Goal: Task Accomplishment & Management: Use online tool/utility

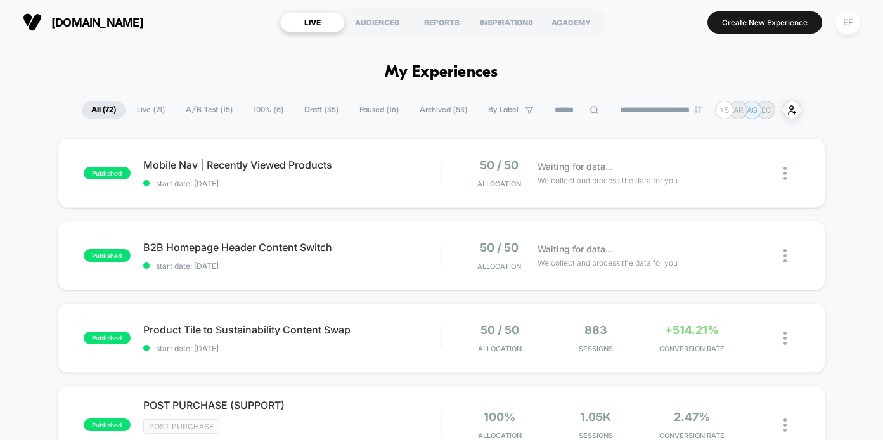
drag, startPoint x: 190, startPoint y: 110, endPoint x: 275, endPoint y: 124, distance: 86.8
click at [189, 110] on span "A/B Test ( 15 )" at bounding box center [209, 109] width 66 height 17
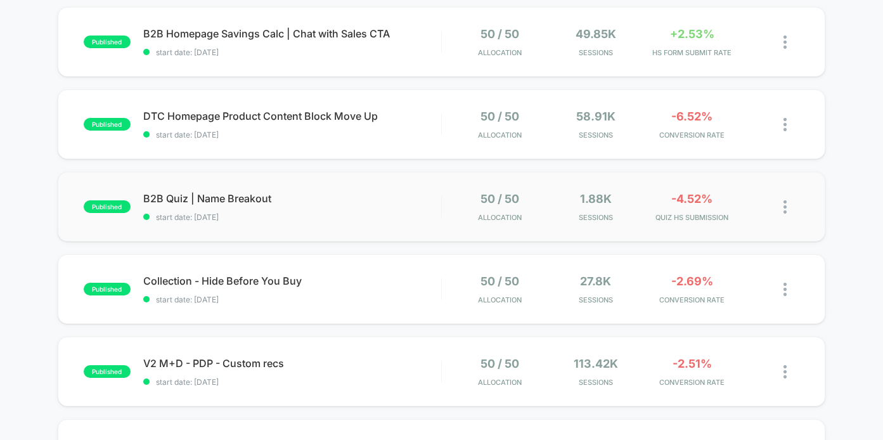
scroll to position [365, 0]
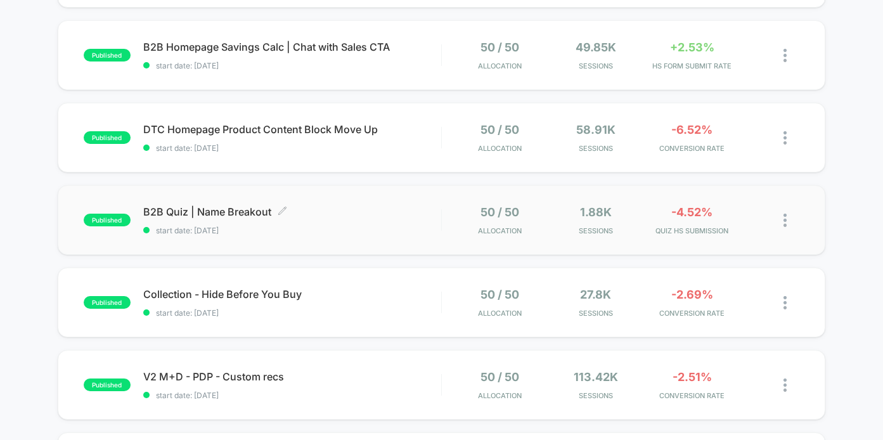
click at [365, 210] on span "B2B Quiz | Name Breakout Click to edit experience details" at bounding box center [292, 211] width 298 height 13
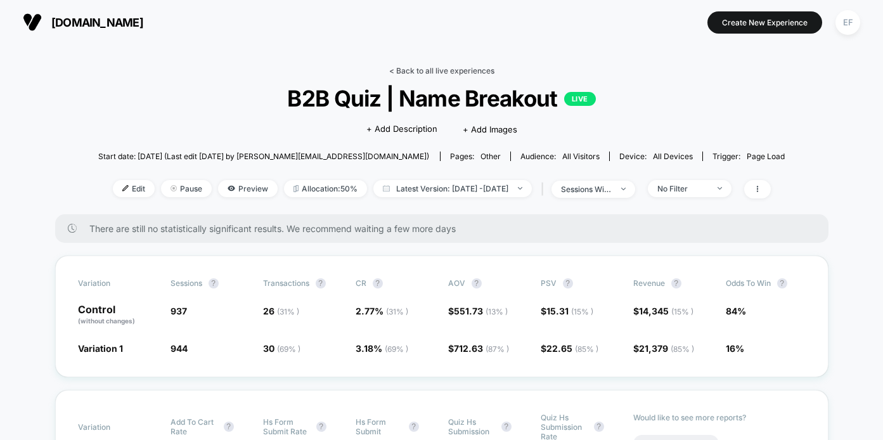
click at [429, 67] on link "< Back to all live experiences" at bounding box center [441, 71] width 105 height 10
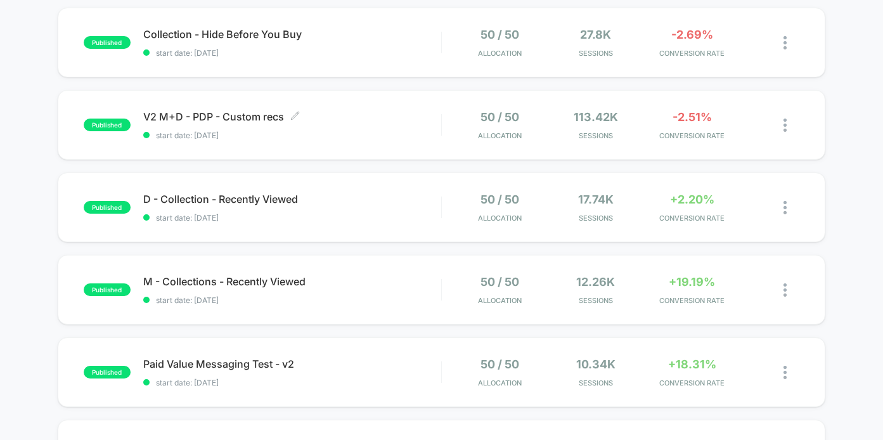
scroll to position [643, 0]
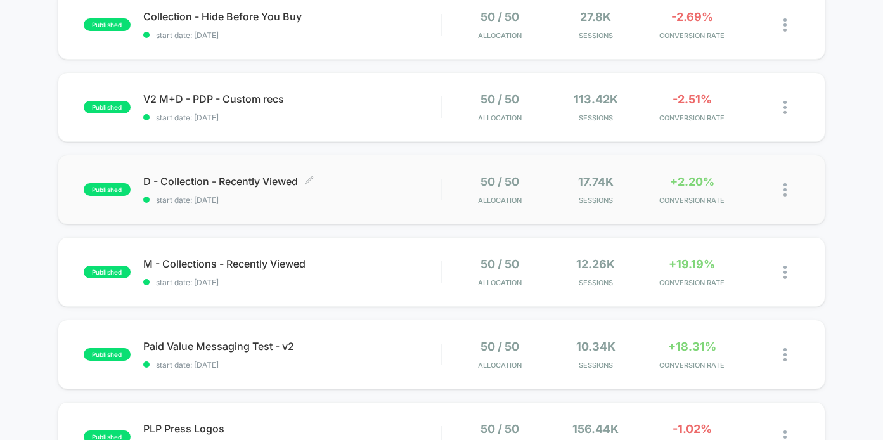
click at [381, 193] on div "D - Collection - Recently Viewed Click to edit experience details Click to edit…" at bounding box center [292, 190] width 298 height 30
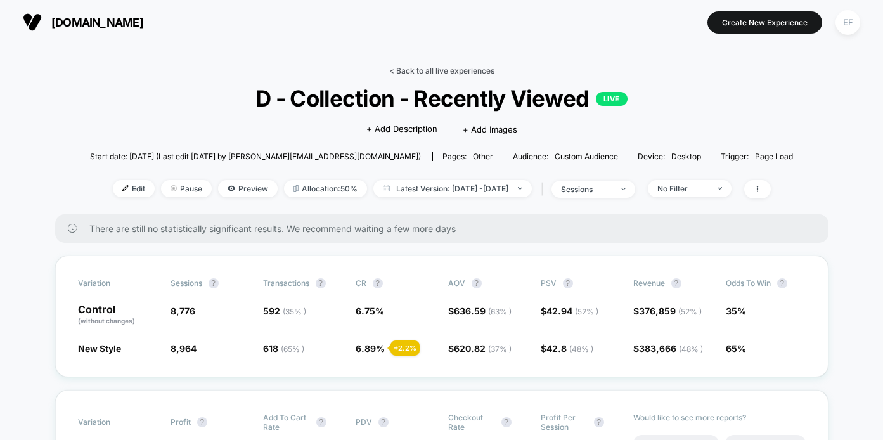
click at [425, 67] on link "< Back to all live experiences" at bounding box center [441, 71] width 105 height 10
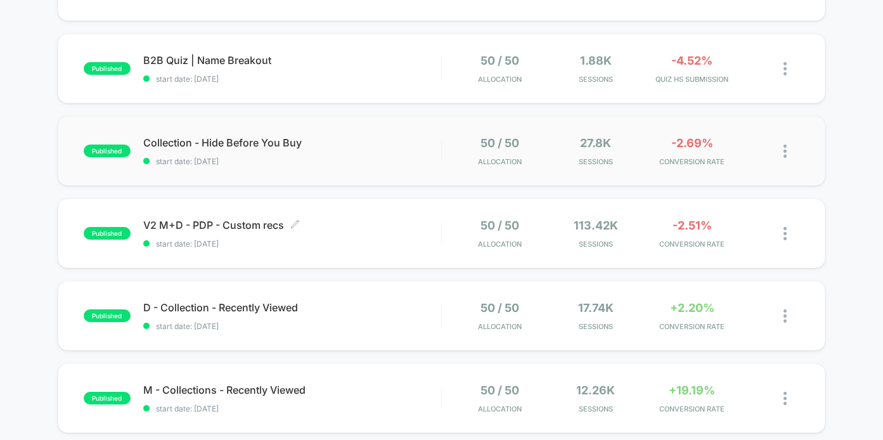
scroll to position [508, 0]
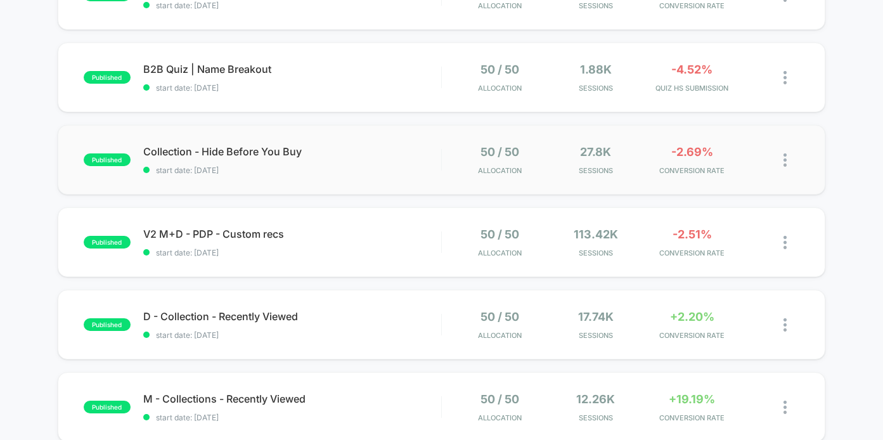
click at [425, 177] on div "published Collection - Hide Before You Buy start date: [DATE] 50 / 50 Allocatio…" at bounding box center [442, 160] width 768 height 70
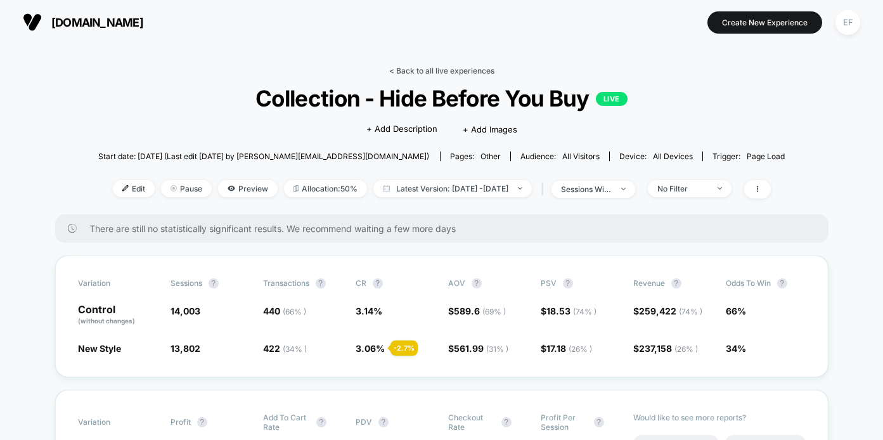
click at [445, 67] on link "< Back to all live experiences" at bounding box center [441, 71] width 105 height 10
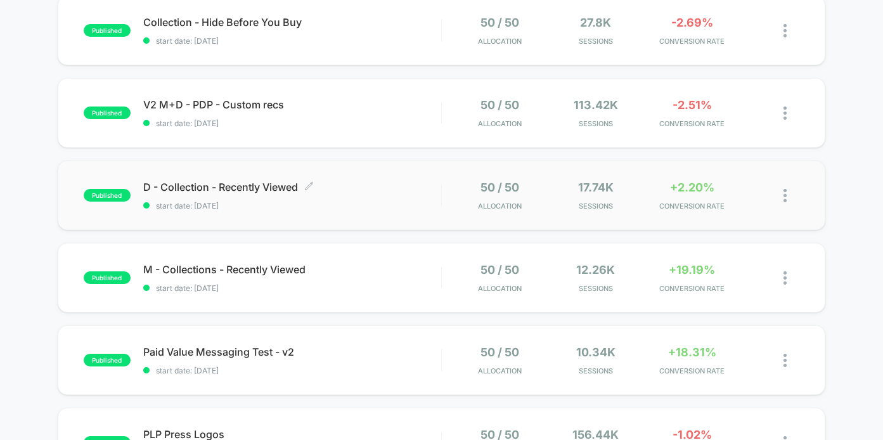
scroll to position [655, 0]
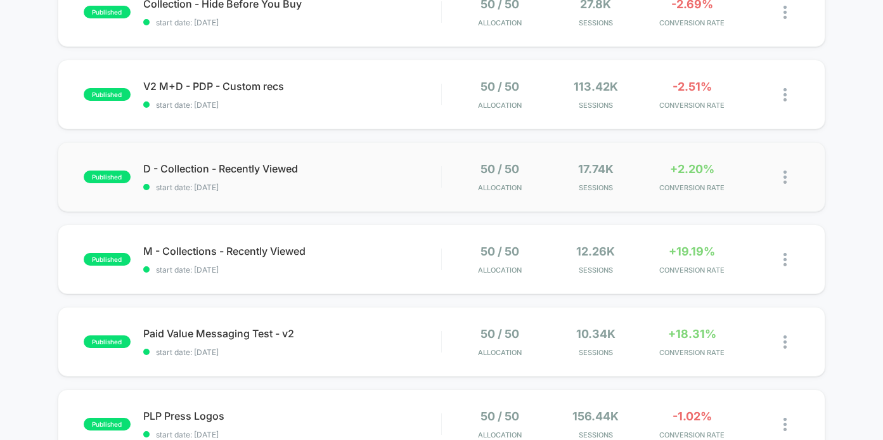
click at [387, 197] on div "published D - Collection - Recently Viewed start date: [DATE] 50 / 50 Allocatio…" at bounding box center [442, 177] width 768 height 70
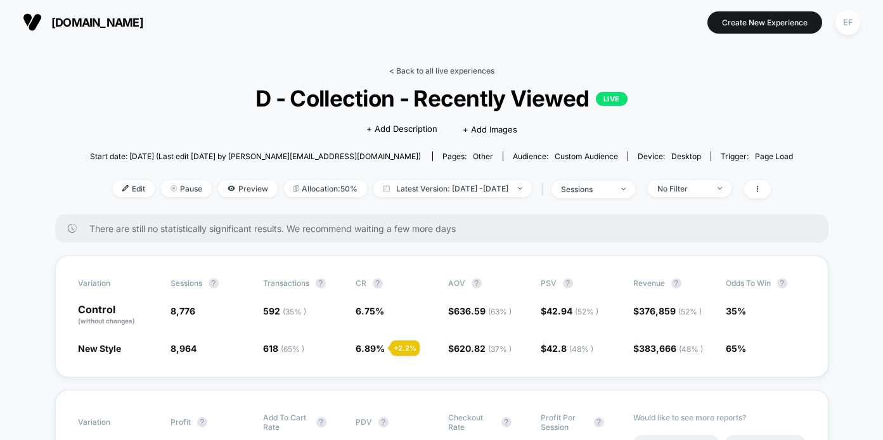
click at [415, 72] on link "< Back to all live experiences" at bounding box center [441, 71] width 105 height 10
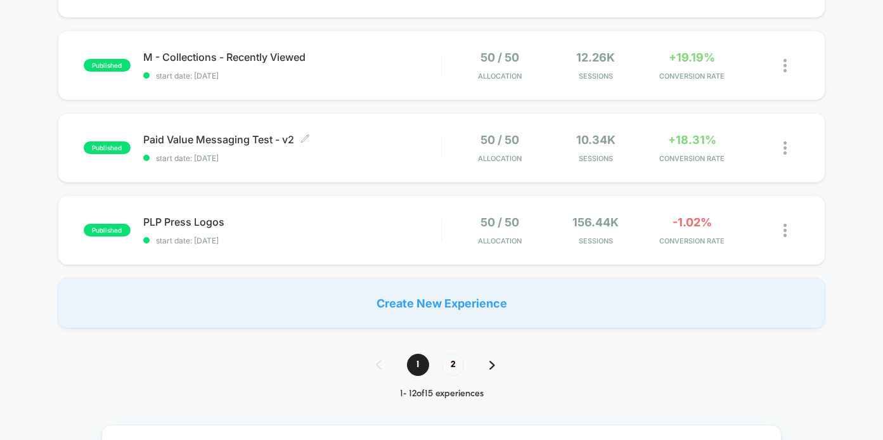
scroll to position [858, 0]
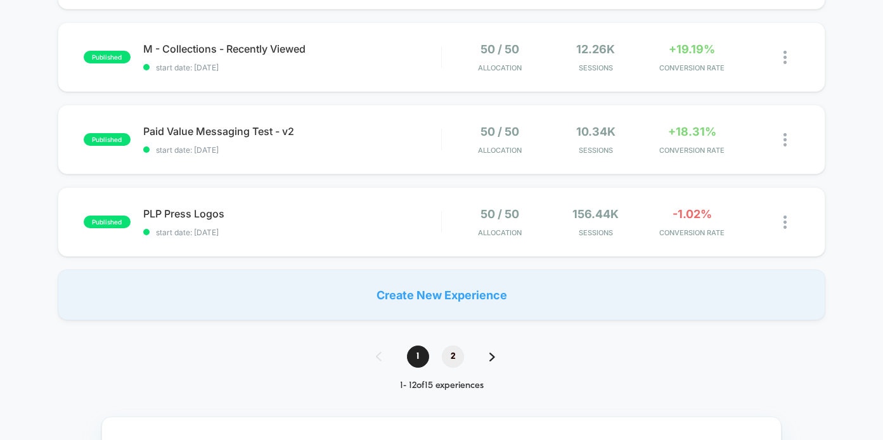
click at [458, 361] on span "2" at bounding box center [453, 356] width 22 height 22
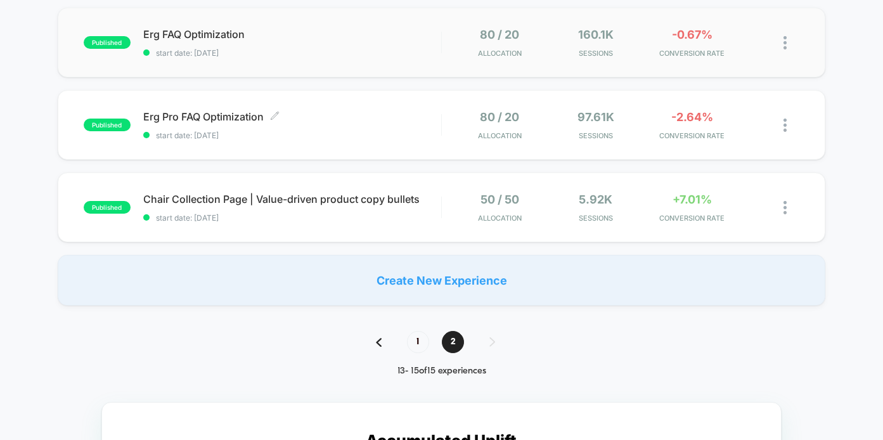
scroll to position [132, 0]
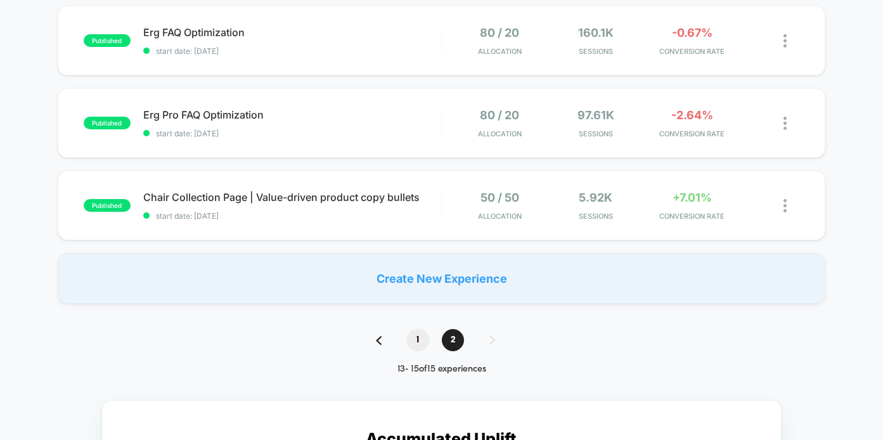
click at [419, 344] on span "1" at bounding box center [418, 340] width 22 height 22
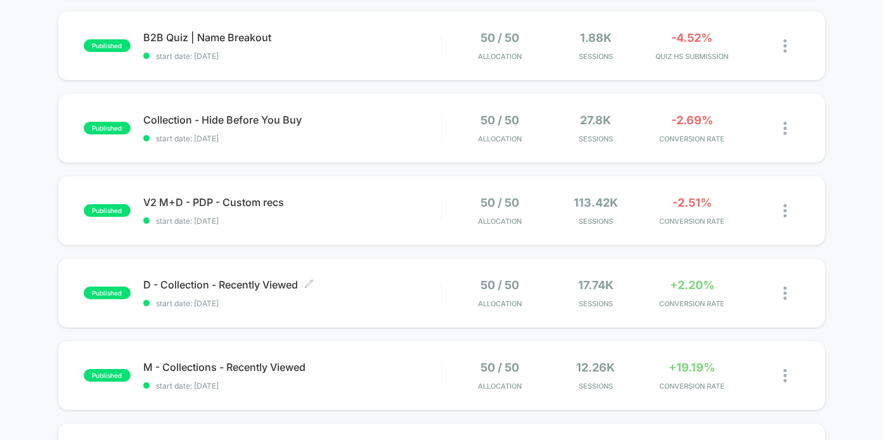
scroll to position [543, 0]
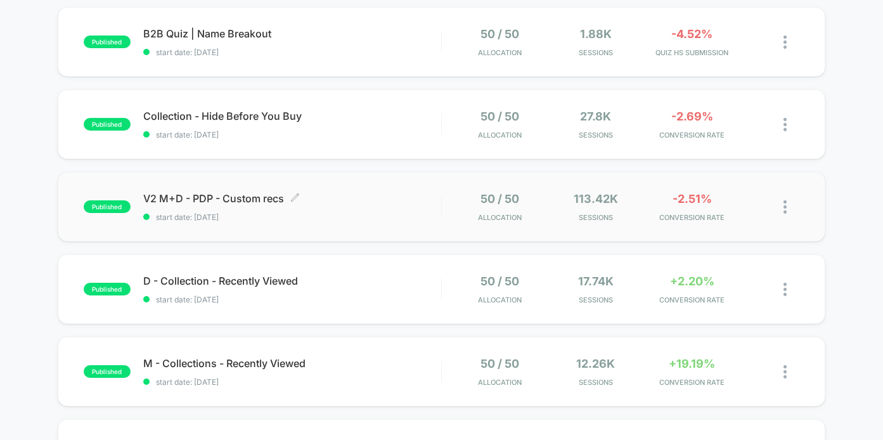
click at [380, 214] on span "start date: [DATE]" at bounding box center [292, 217] width 298 height 10
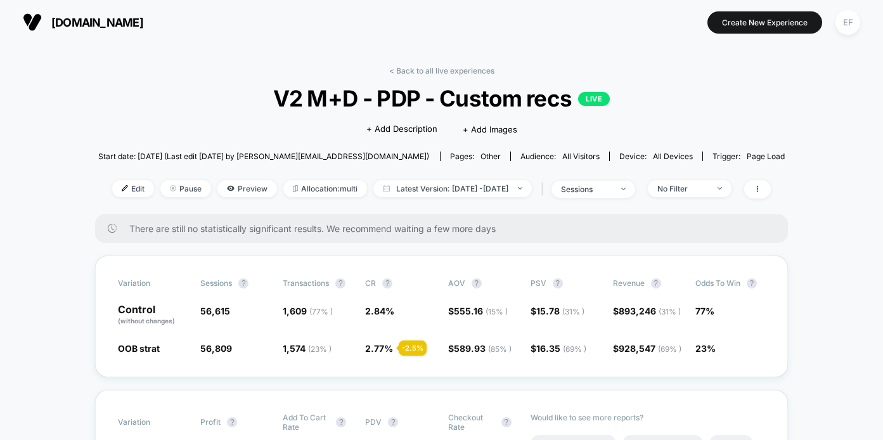
scroll to position [27, 0]
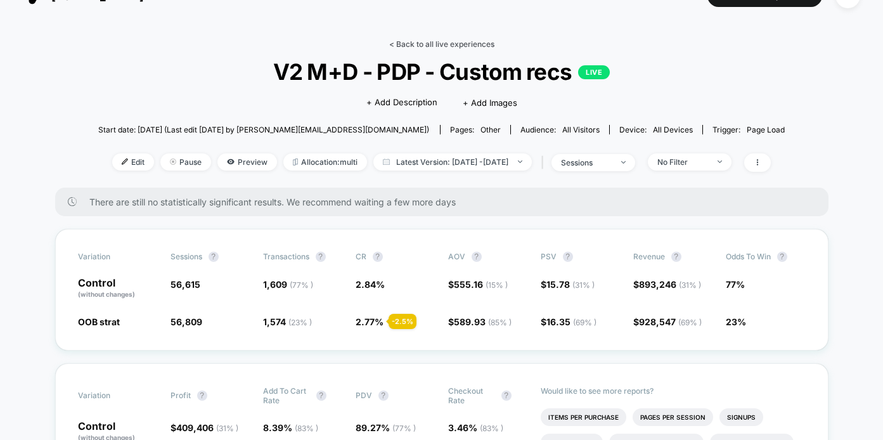
click at [429, 48] on link "< Back to all live experiences" at bounding box center [441, 44] width 105 height 10
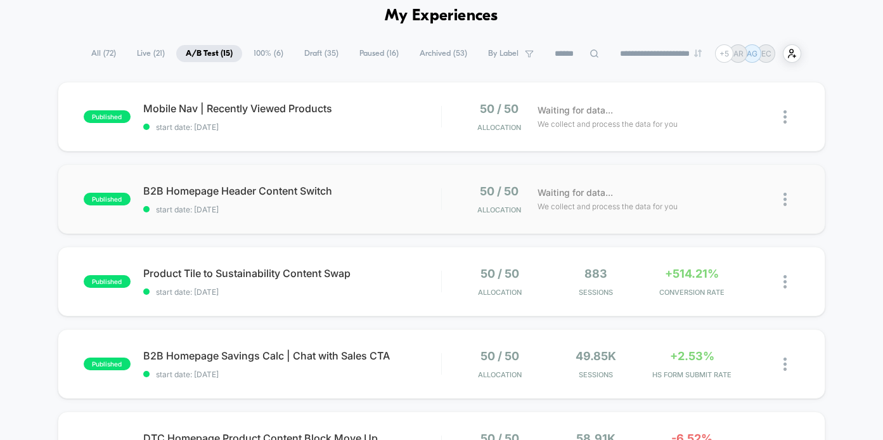
scroll to position [58, 0]
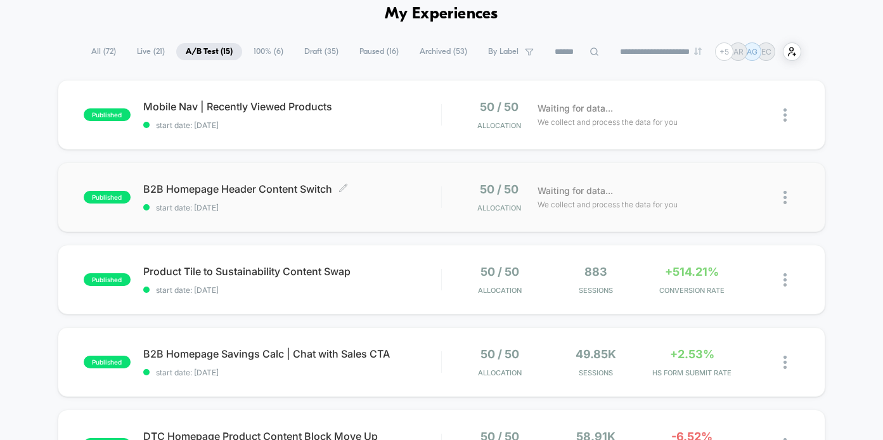
click at [424, 198] on div "B2B Homepage Header Content Switch Click to edit experience details Click to ed…" at bounding box center [292, 198] width 298 height 30
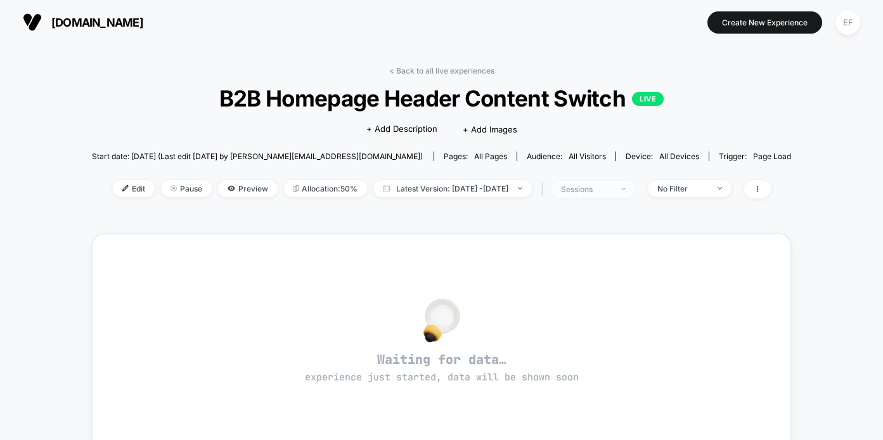
click at [635, 186] on span "sessions" at bounding box center [594, 189] width 84 height 17
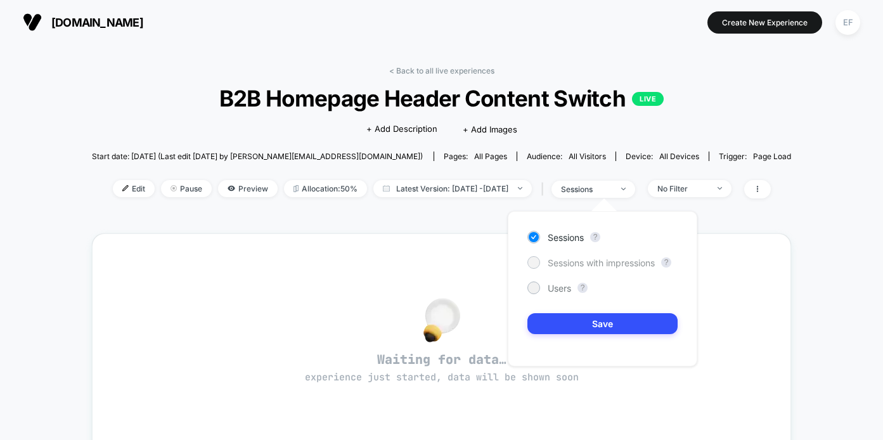
click at [602, 257] on span "Sessions with impressions" at bounding box center [601, 262] width 107 height 11
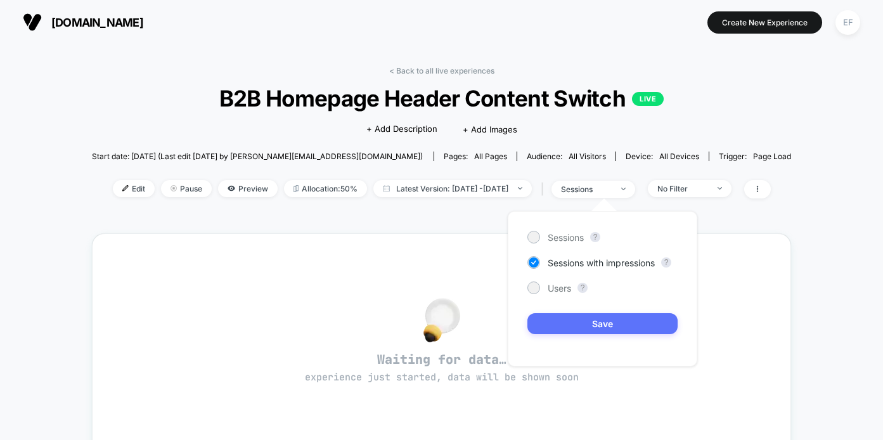
click at [598, 314] on button "Save" at bounding box center [602, 323] width 150 height 21
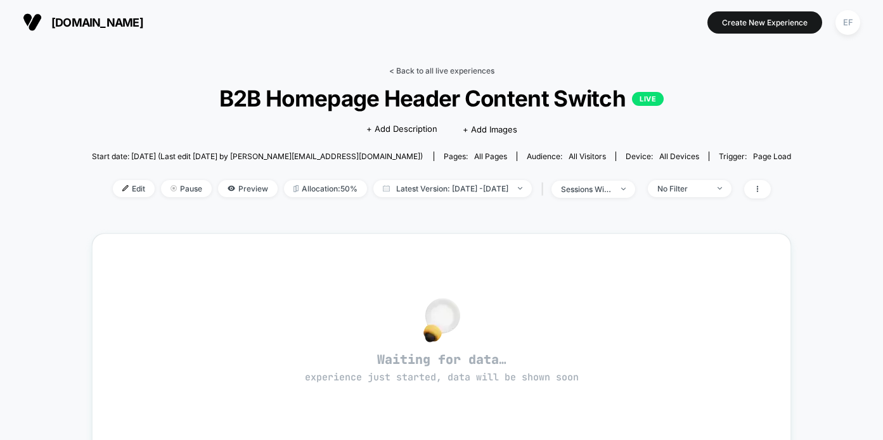
click at [442, 68] on link "< Back to all live experiences" at bounding box center [441, 71] width 105 height 10
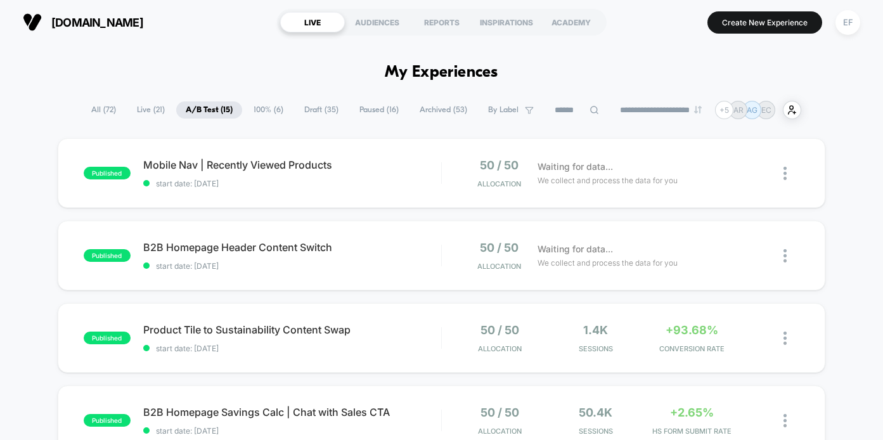
click at [316, 112] on span "Draft ( 35 )" at bounding box center [321, 109] width 53 height 17
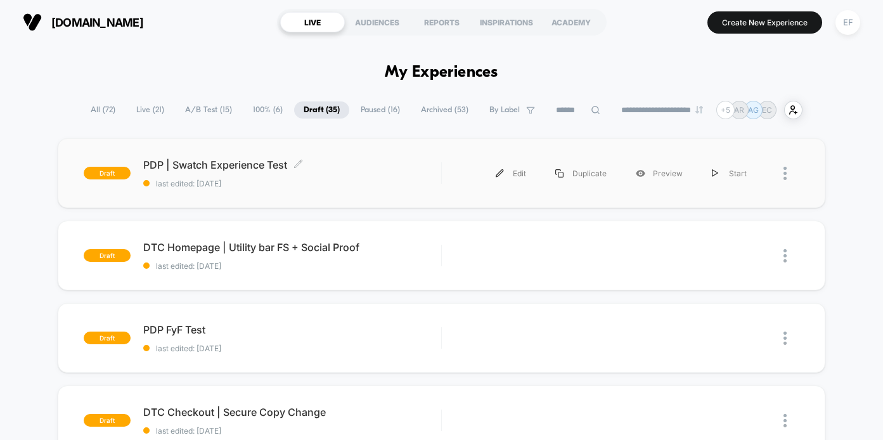
click at [384, 186] on span "last edited: [DATE]" at bounding box center [292, 184] width 298 height 10
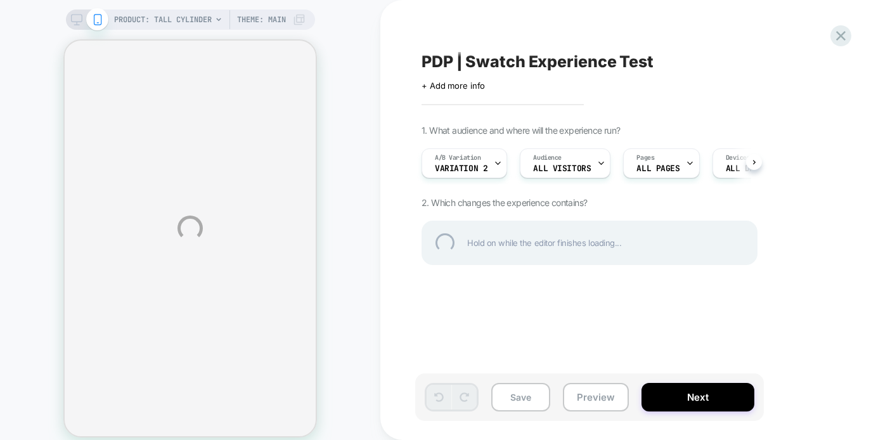
click at [572, 398] on div "PRODUCT: Tall Cylinder PRODUCT: Tall Cylinder Theme: MAIN PDP | Swatch Experien…" at bounding box center [441, 228] width 883 height 456
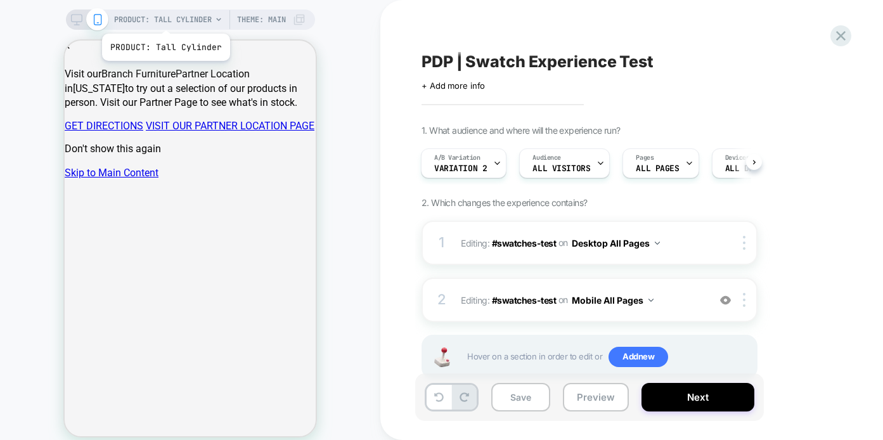
click at [165, 18] on span "PRODUCT: Tall Cylinder" at bounding box center [163, 20] width 98 height 20
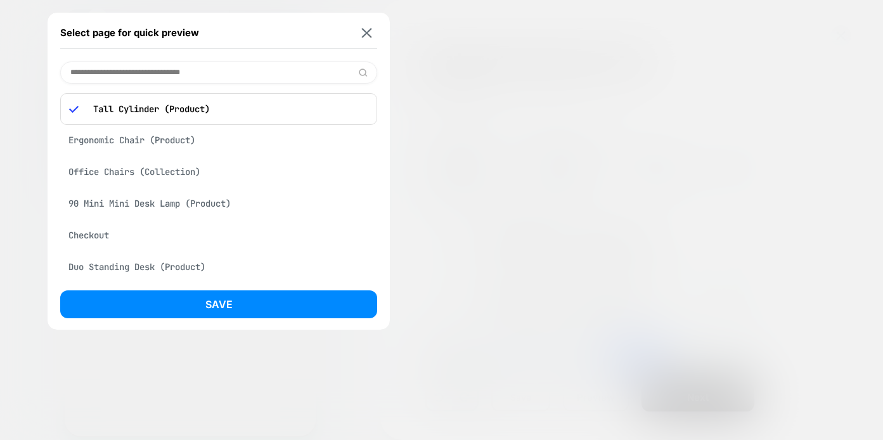
click at [165, 139] on div "Ergonomic Chair (Product)" at bounding box center [218, 140] width 317 height 24
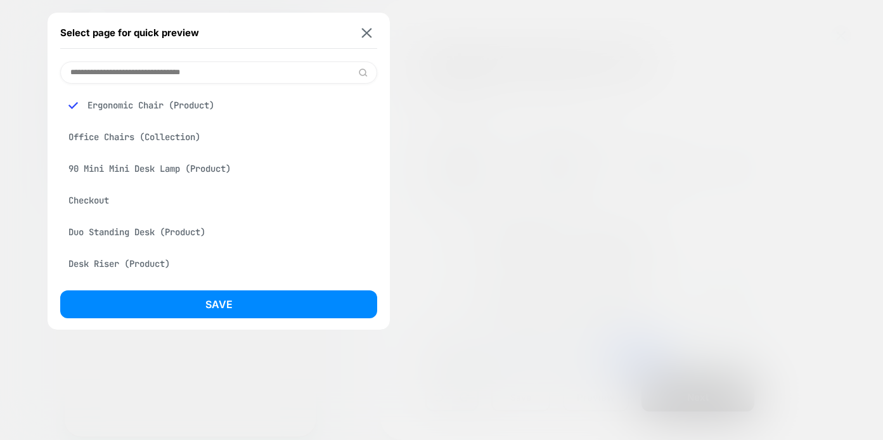
drag, startPoint x: 239, startPoint y: 304, endPoint x: 347, endPoint y: 313, distance: 108.8
click at [239, 304] on button "Save" at bounding box center [218, 304] width 317 height 28
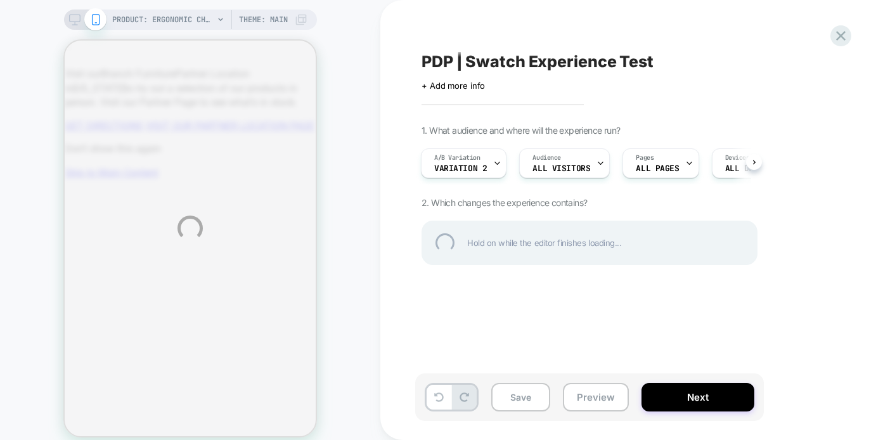
click at [596, 392] on div "PRODUCT: Ergonomic Chair PRODUCT: Ergonomic Chair Theme: MAIN PDP | Swatch Expe…" at bounding box center [441, 228] width 883 height 456
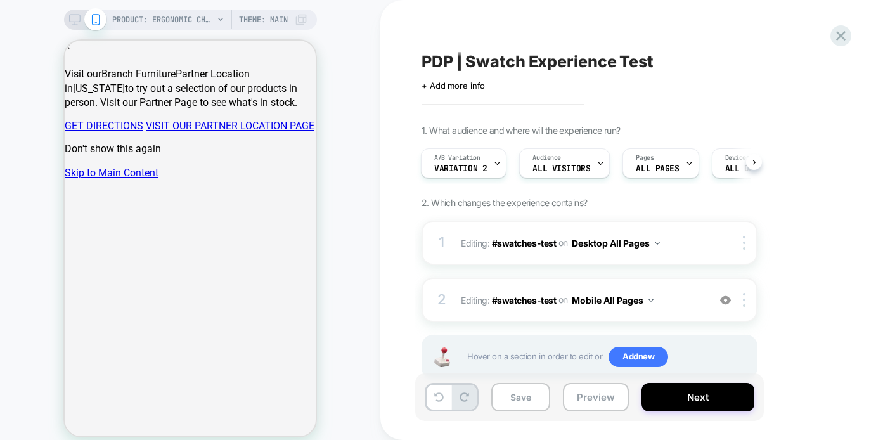
scroll to position [0, 1]
click at [596, 392] on button "Preview" at bounding box center [596, 397] width 66 height 29
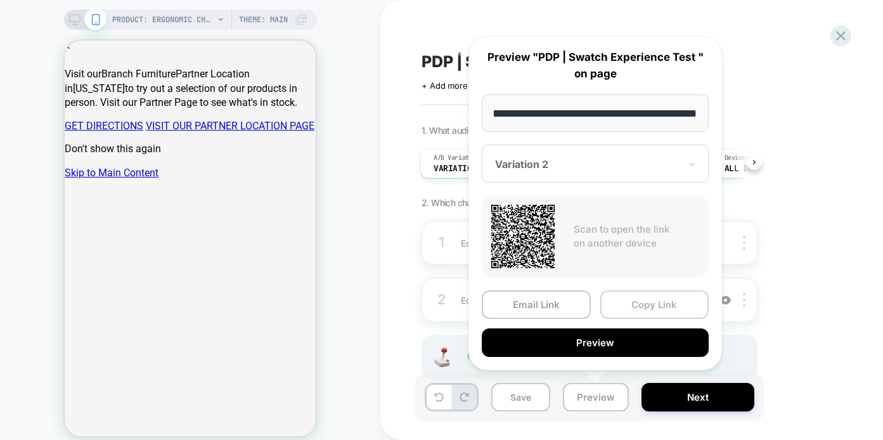
scroll to position [0, 0]
click at [655, 303] on button "Copy Link" at bounding box center [654, 304] width 109 height 29
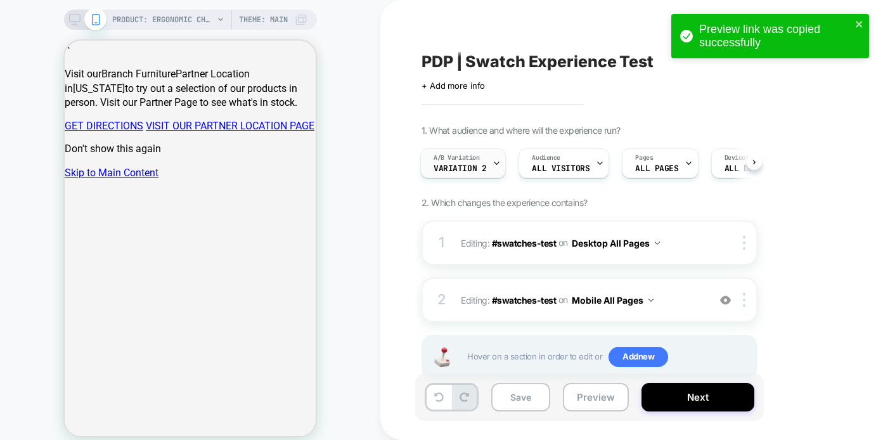
click at [467, 158] on span "A/B Variation" at bounding box center [457, 157] width 46 height 9
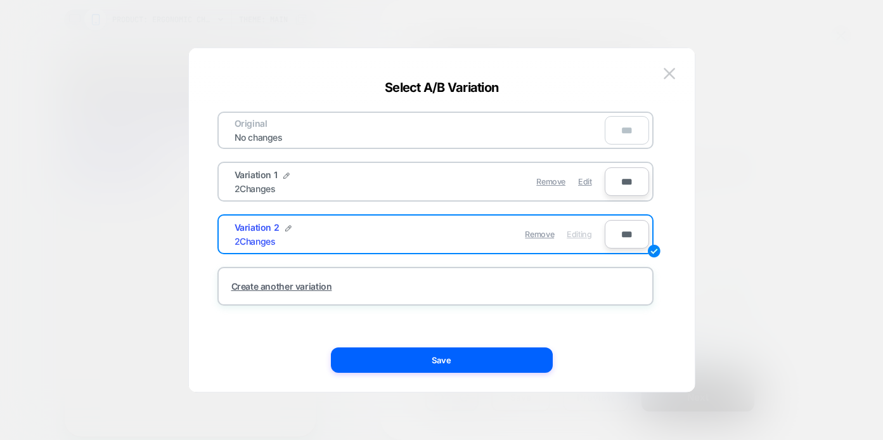
click at [132, 197] on div at bounding box center [441, 220] width 883 height 440
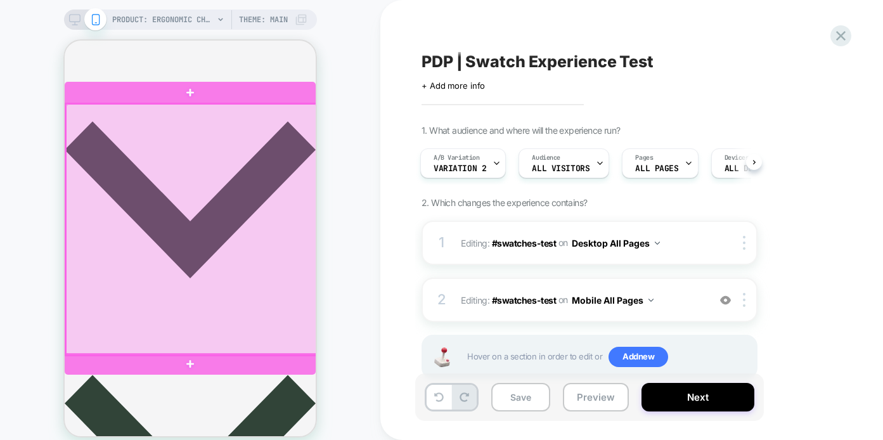
scroll to position [376, 0]
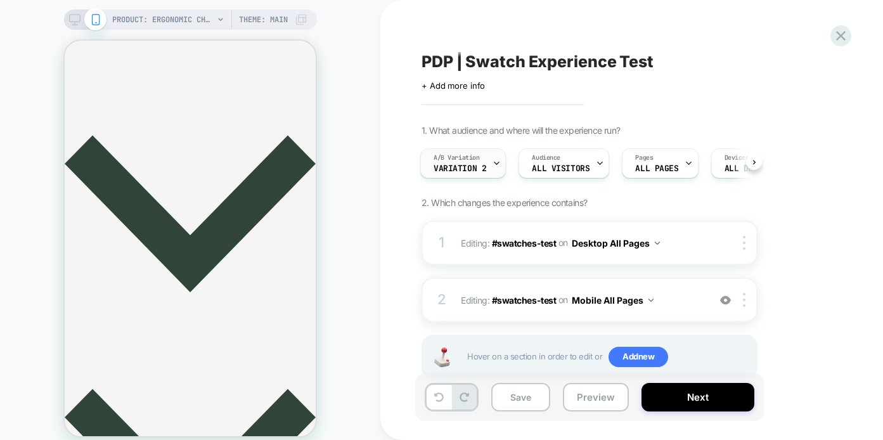
click at [440, 163] on div "A/B Variation Variation 2" at bounding box center [460, 163] width 78 height 29
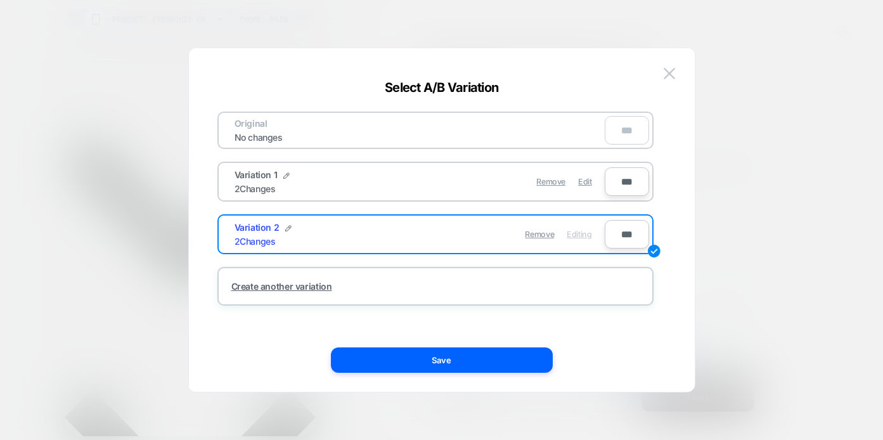
click at [435, 176] on div "Remove Edit" at bounding box center [509, 181] width 179 height 25
click at [584, 181] on span "Edit" at bounding box center [584, 182] width 13 height 10
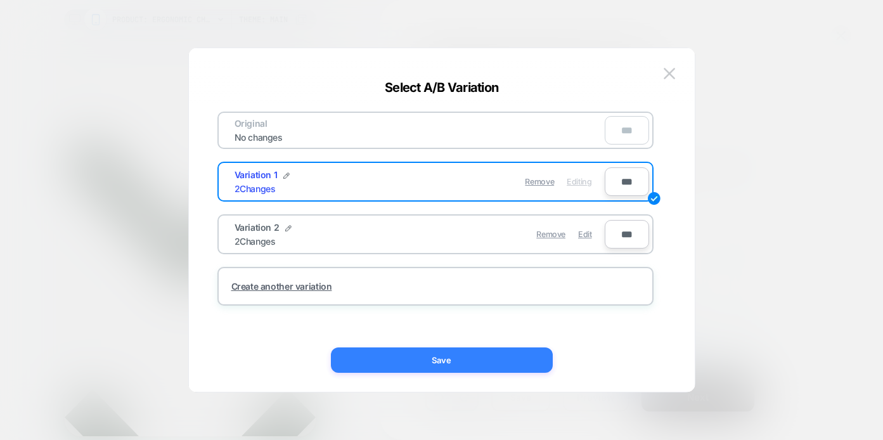
click at [455, 359] on button "Save" at bounding box center [442, 359] width 222 height 25
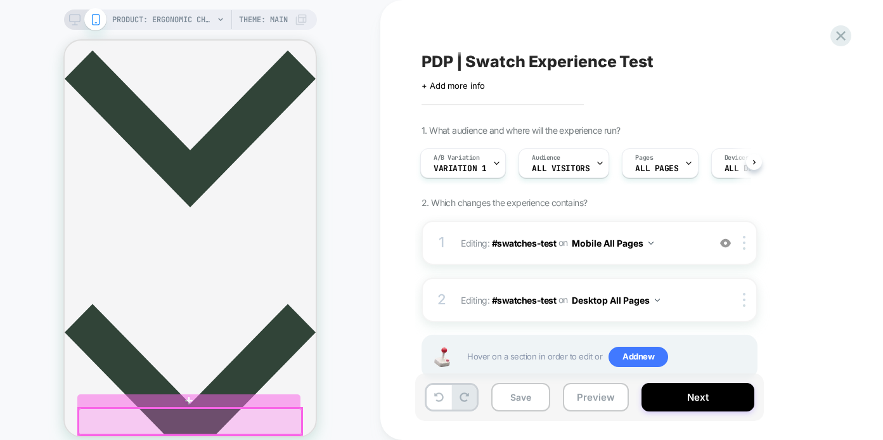
scroll to position [443, 0]
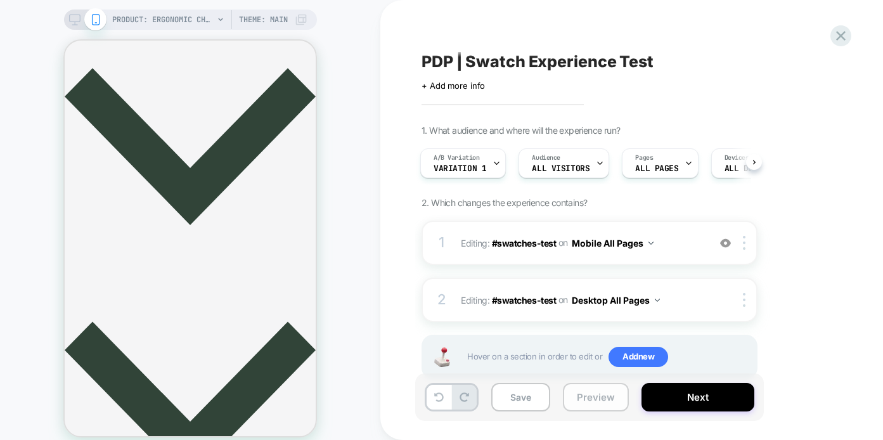
click at [607, 397] on button "Preview" at bounding box center [596, 397] width 66 height 29
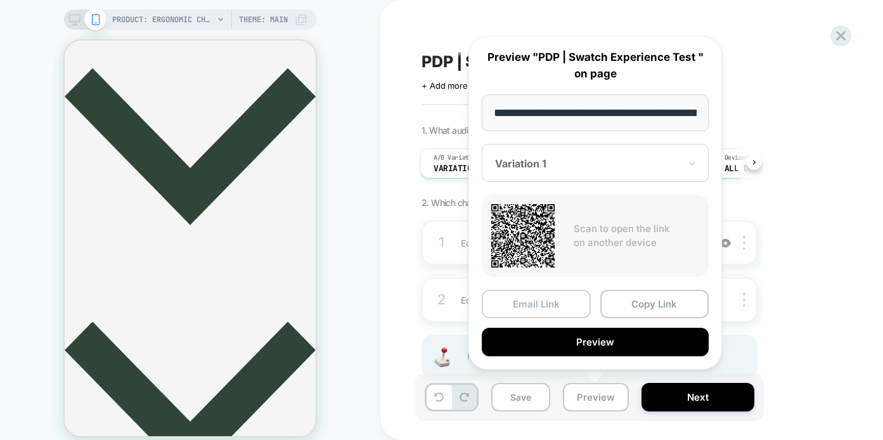
scroll to position [0, 198]
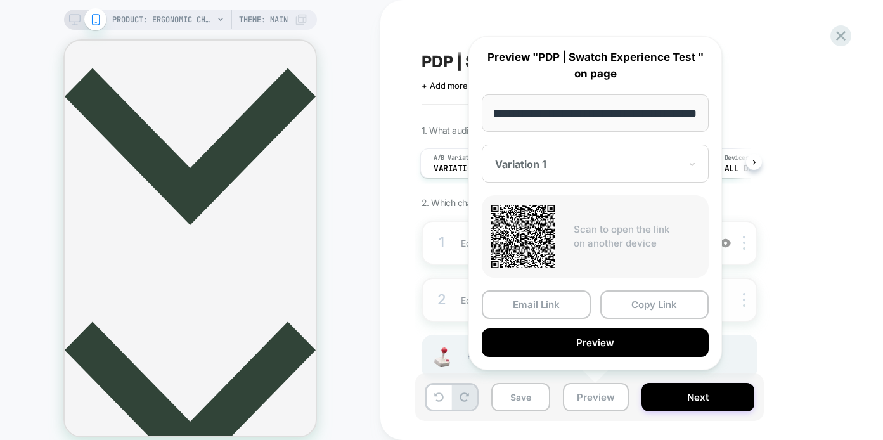
click at [668, 302] on button "Copy Link" at bounding box center [654, 304] width 109 height 29
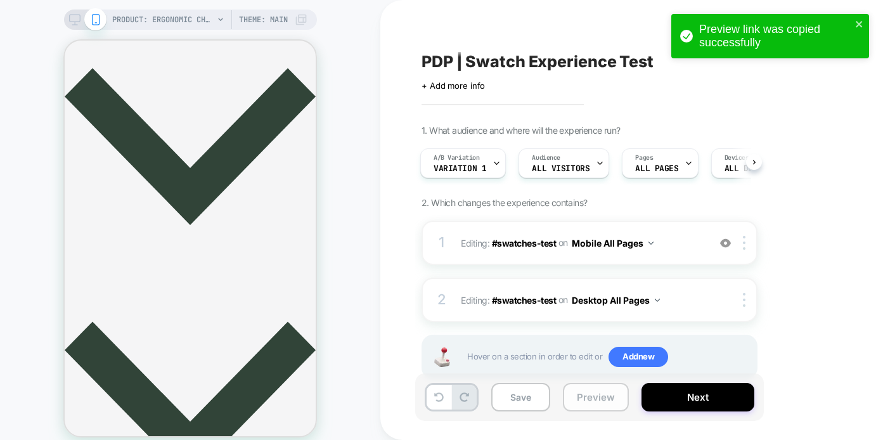
click at [579, 390] on button "Preview" at bounding box center [596, 397] width 66 height 29
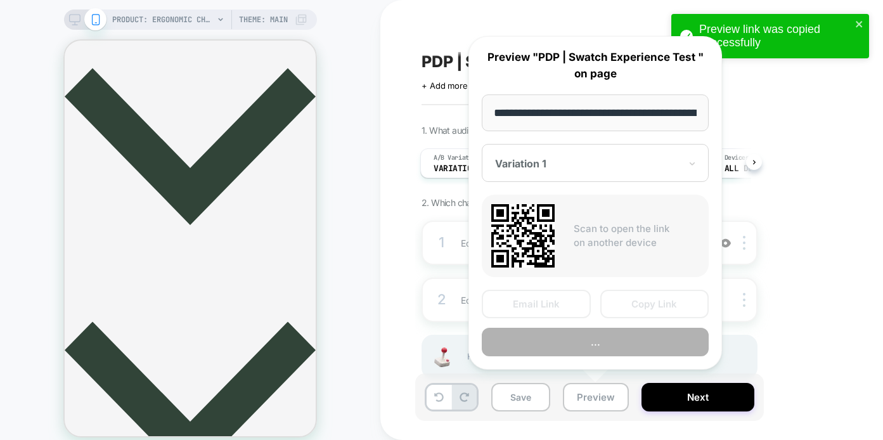
scroll to position [0, 198]
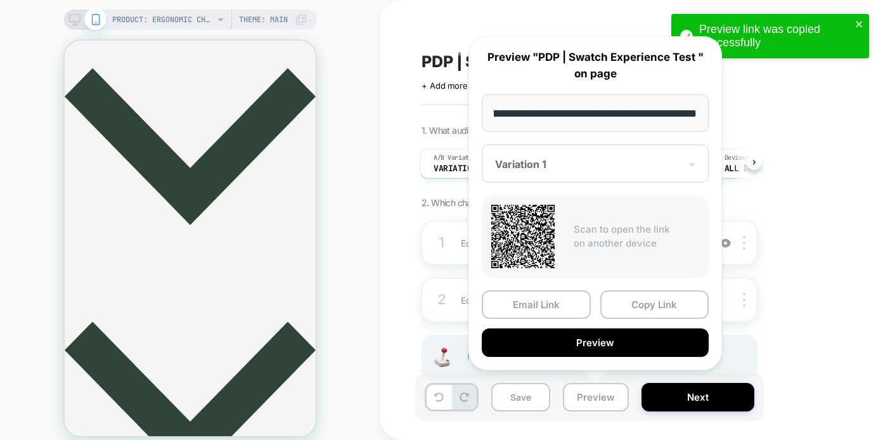
click at [583, 174] on div "Variation 1" at bounding box center [595, 164] width 227 height 38
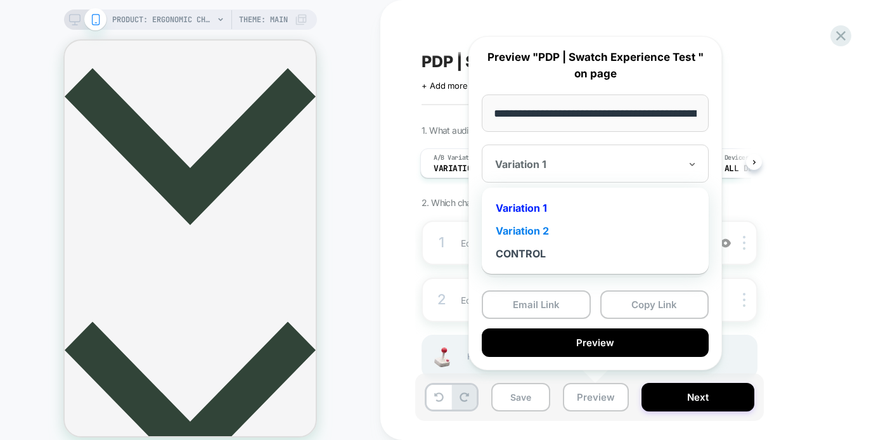
click at [541, 232] on div "Variation 2" at bounding box center [595, 230] width 214 height 23
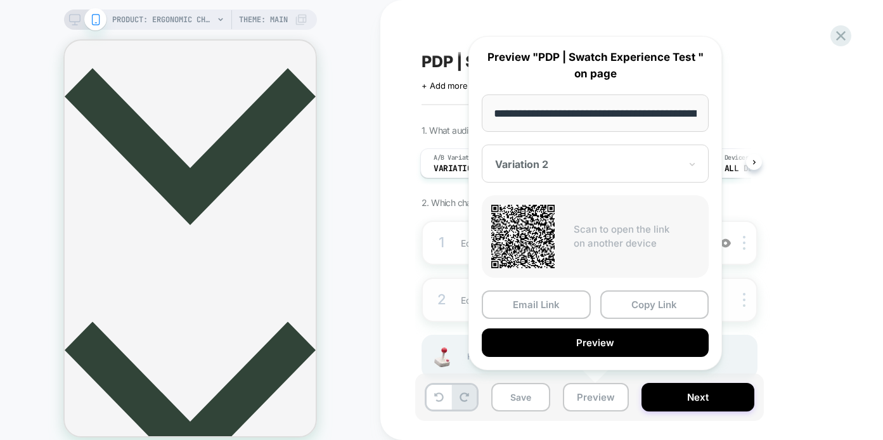
click at [645, 306] on button "Copy Link" at bounding box center [654, 304] width 109 height 29
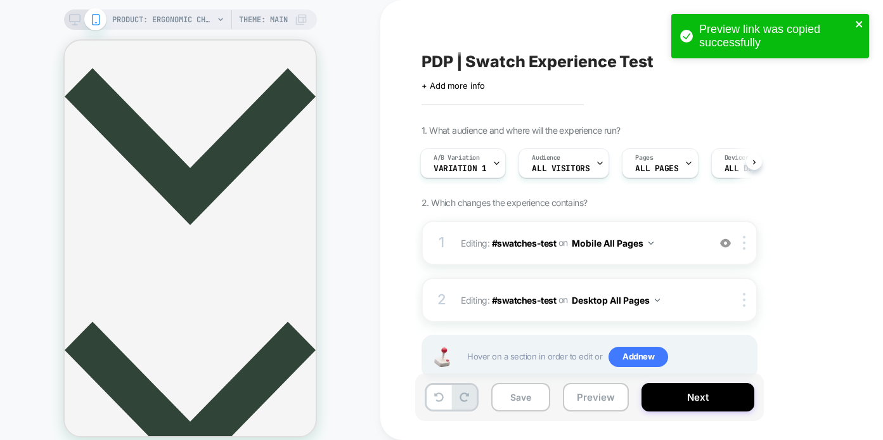
click at [860, 20] on icon "close" at bounding box center [859, 24] width 9 height 10
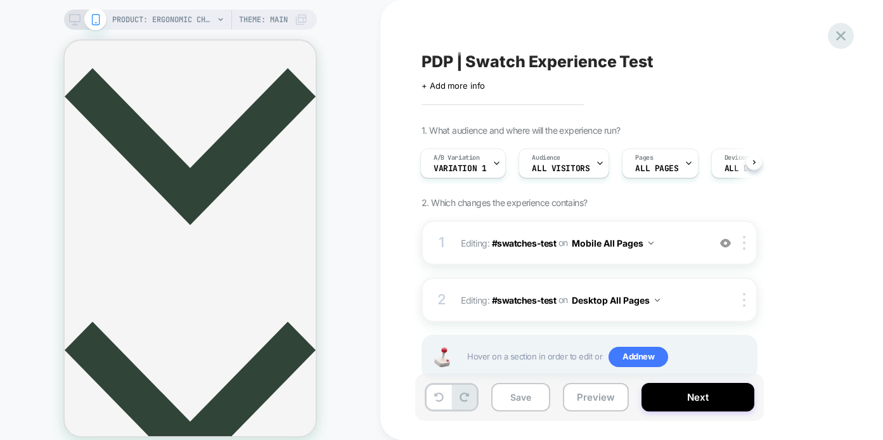
click at [841, 34] on icon at bounding box center [841, 36] width 10 height 10
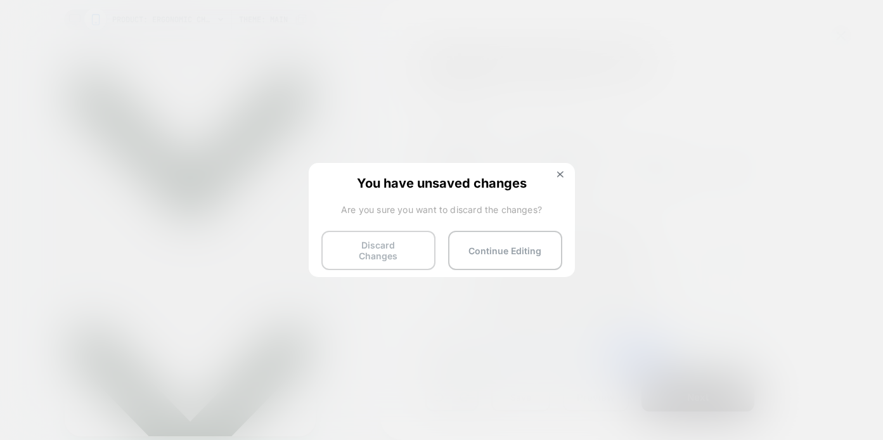
click at [384, 247] on button "Discard Changes" at bounding box center [378, 250] width 114 height 39
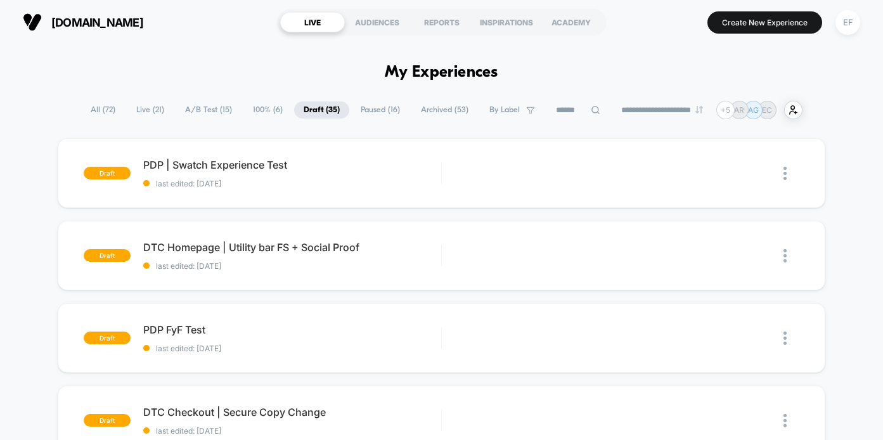
click at [188, 105] on span "A/B Test ( 15 )" at bounding box center [209, 109] width 66 height 17
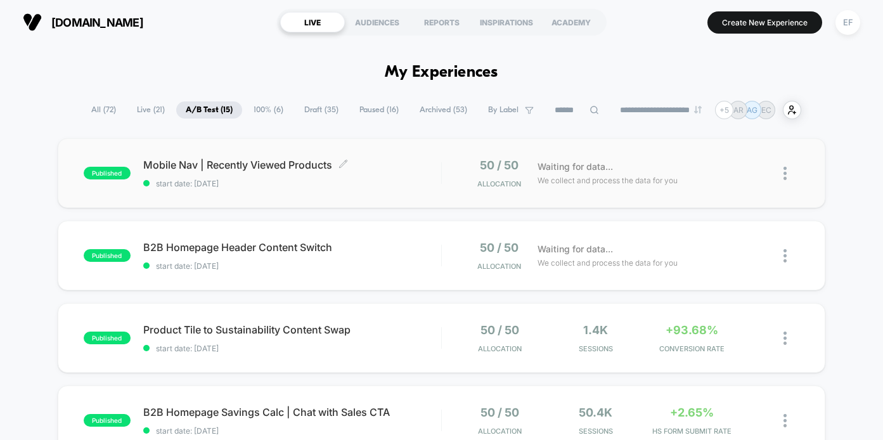
click at [394, 188] on span "start date: [DATE]" at bounding box center [292, 184] width 298 height 10
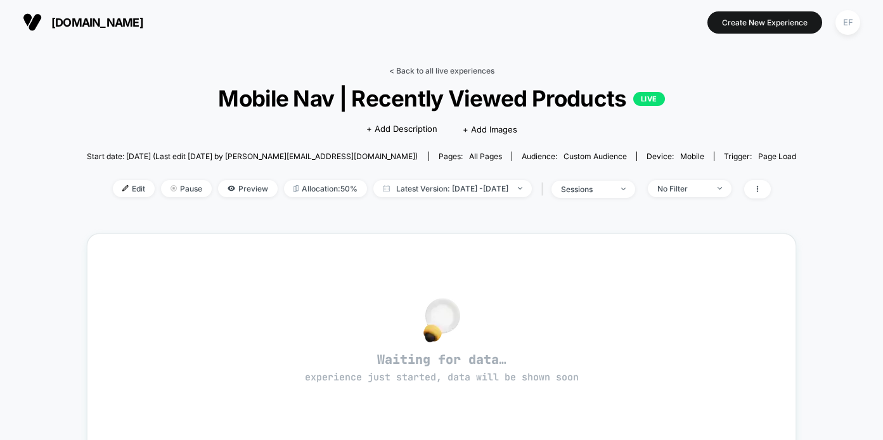
click at [418, 70] on link "< Back to all live experiences" at bounding box center [441, 71] width 105 height 10
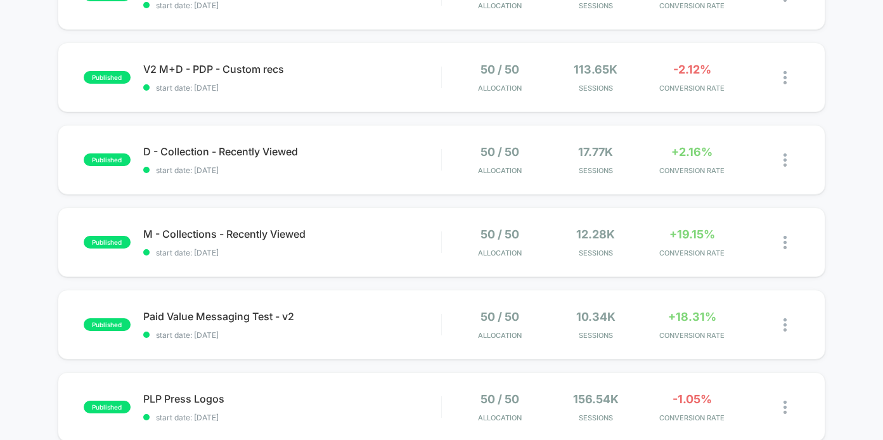
scroll to position [688, 0]
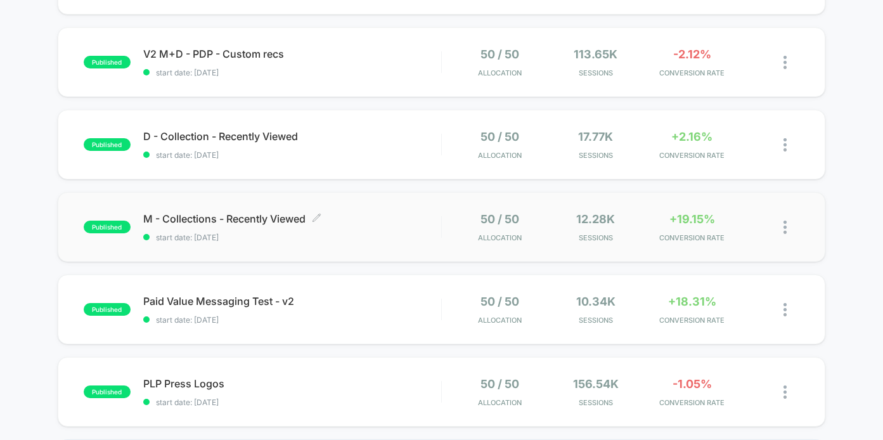
click at [375, 228] on div "M - Collections - Recently Viewed Click to edit experience details Click to edi…" at bounding box center [292, 227] width 298 height 30
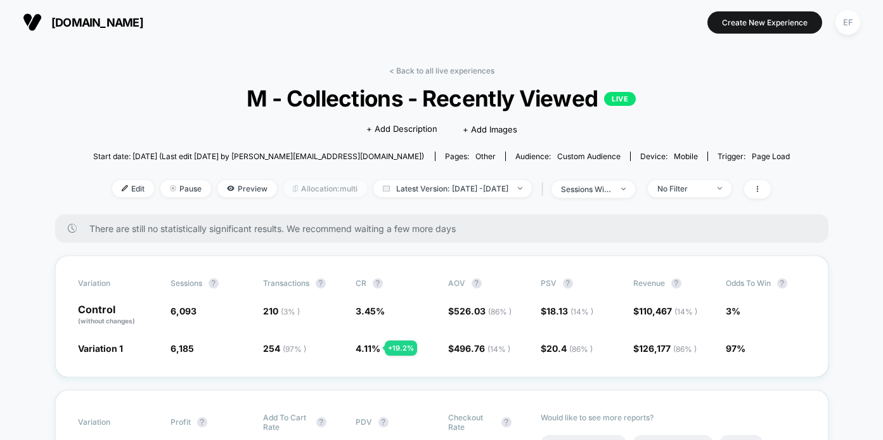
click at [297, 183] on span "Allocation: multi" at bounding box center [325, 188] width 84 height 17
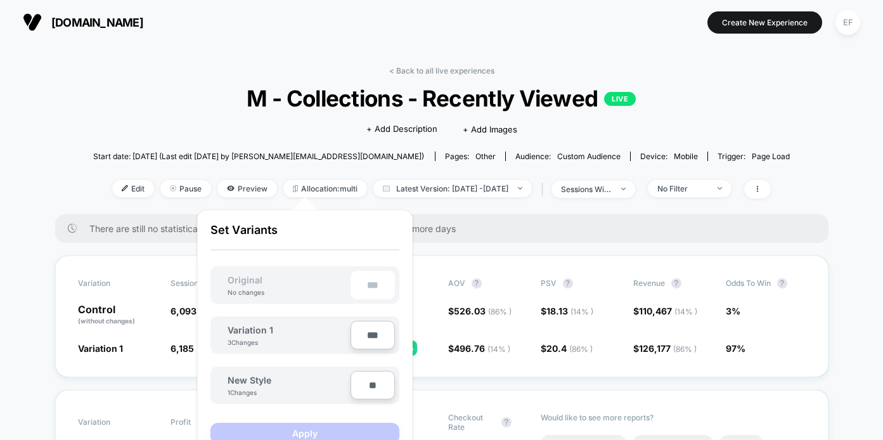
click at [368, 335] on input "***" at bounding box center [373, 335] width 44 height 29
click at [375, 333] on input "***" at bounding box center [373, 335] width 44 height 29
drag, startPoint x: 373, startPoint y: 333, endPoint x: 360, endPoint y: 334, distance: 13.3
click at [360, 334] on input "***" at bounding box center [373, 335] width 44 height 29
type input "***"
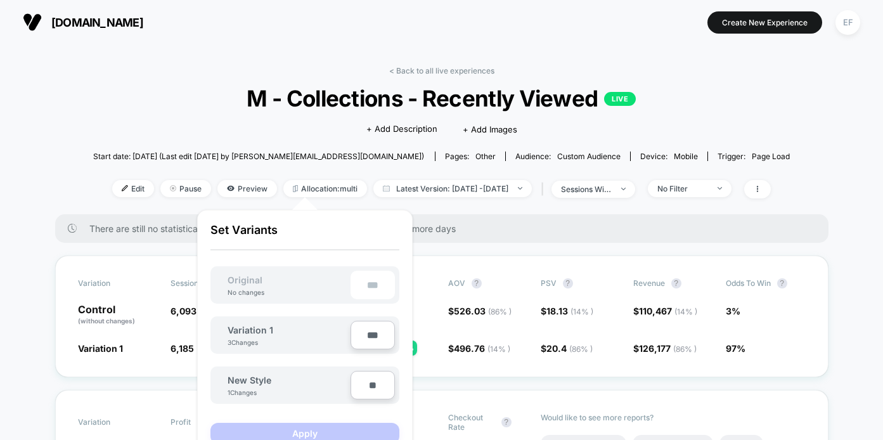
type input "**"
type input "***"
type input "**"
type input "****"
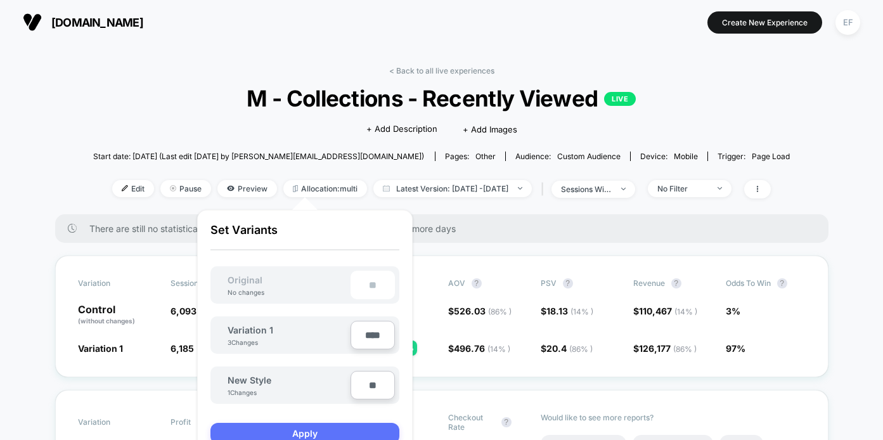
click at [311, 435] on button "Apply" at bounding box center [304, 433] width 189 height 21
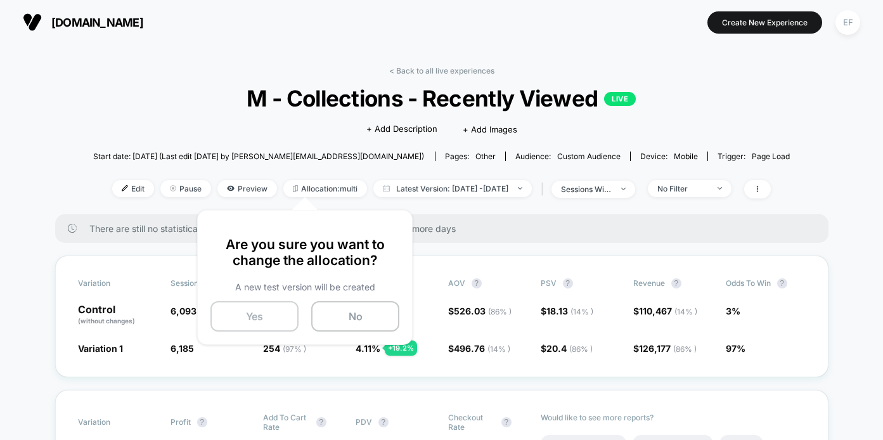
click at [269, 318] on button "Yes" at bounding box center [254, 316] width 88 height 30
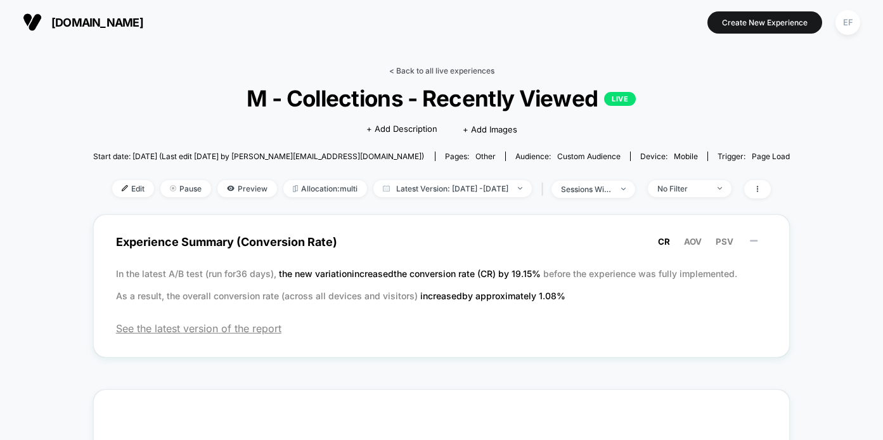
click at [455, 66] on link "< Back to all live experiences" at bounding box center [441, 71] width 105 height 10
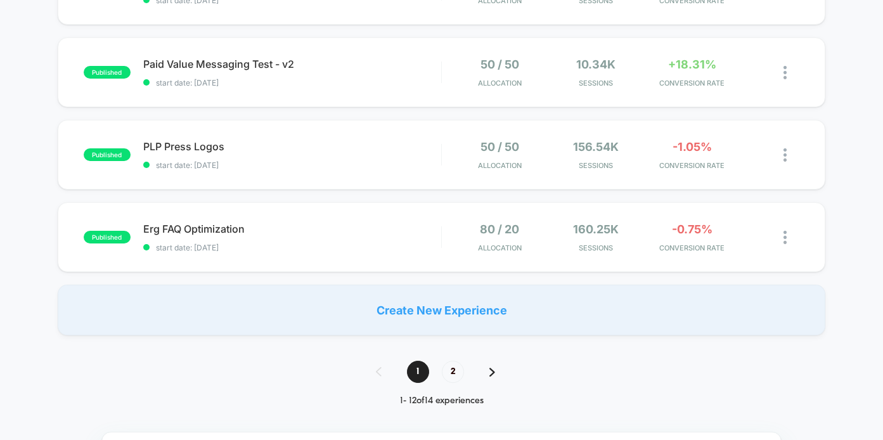
scroll to position [843, 0]
click at [458, 370] on span "2" at bounding box center [453, 371] width 22 height 22
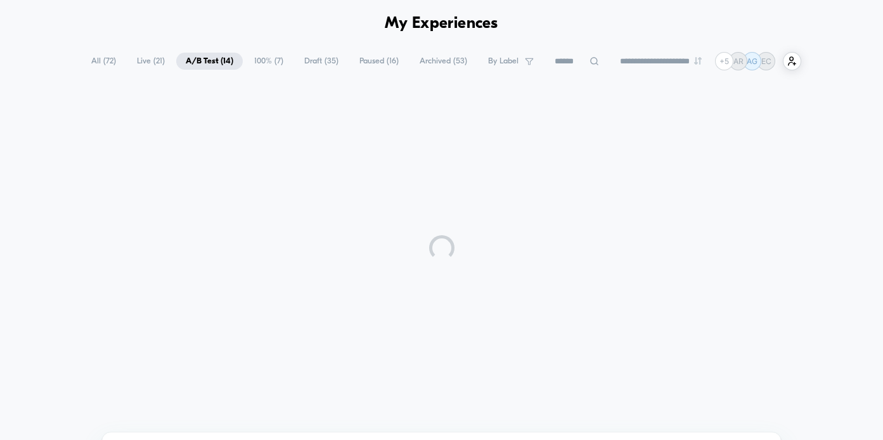
scroll to position [19, 0]
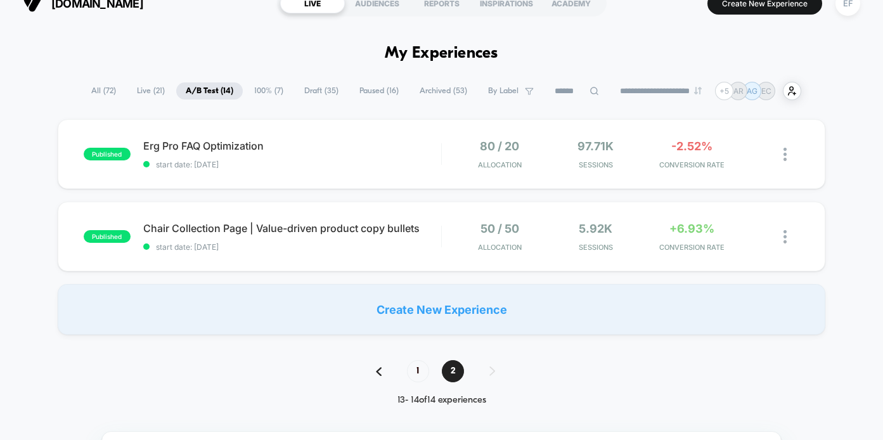
click at [255, 90] on span "100% ( 7 )" at bounding box center [269, 90] width 48 height 17
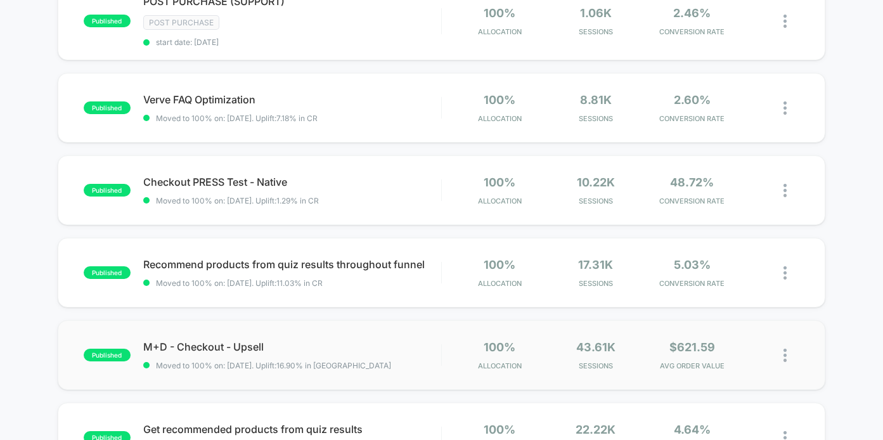
scroll to position [0, 0]
